Goal: Task Accomplishment & Management: Manage account settings

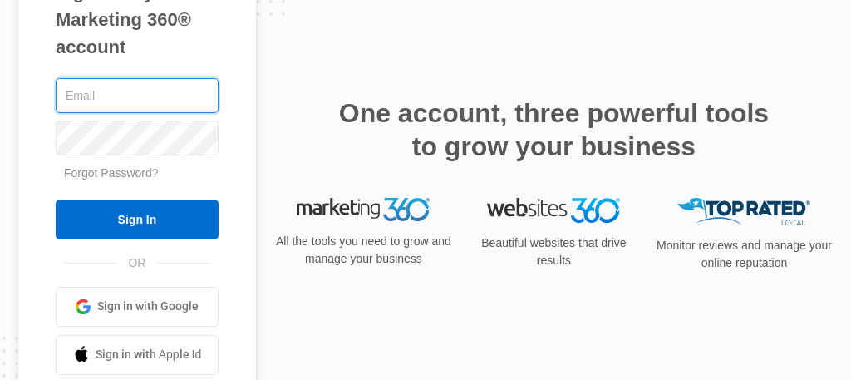
type input "[EMAIL_ADDRESS][DOMAIN_NAME]"
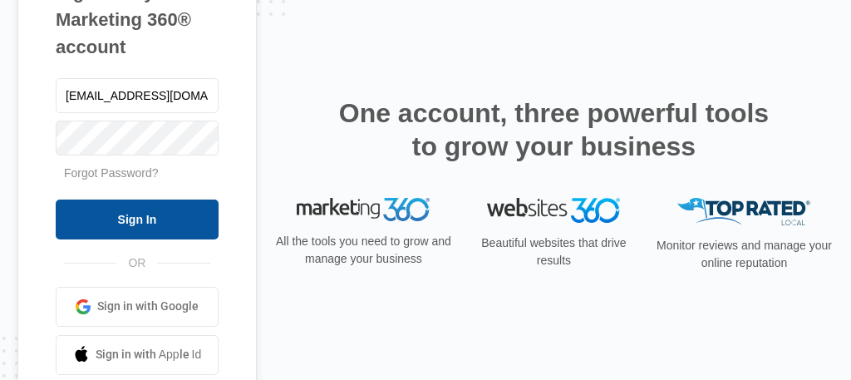
click at [150, 213] on input "Sign In" at bounding box center [137, 220] width 163 height 40
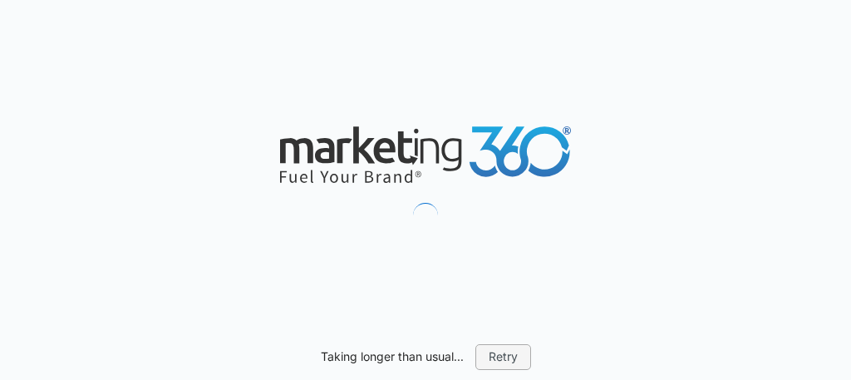
click at [503, 354] on button "Retry" at bounding box center [504, 356] width 56 height 25
